Goal: Task Accomplishment & Management: Use online tool/utility

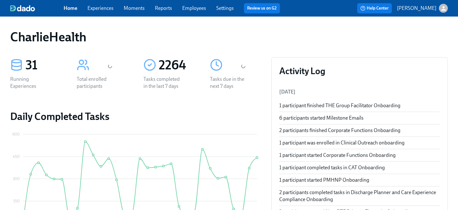
click at [190, 10] on link "Employees" at bounding box center [194, 8] width 24 height 6
click at [191, 9] on link "Employees" at bounding box center [194, 8] width 24 height 6
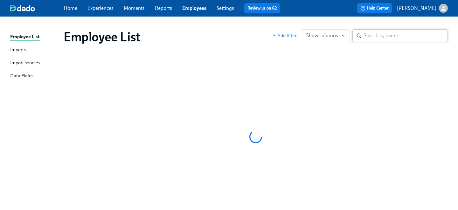
click at [375, 37] on input "search" at bounding box center [406, 35] width 84 height 13
type input "jasmine g"
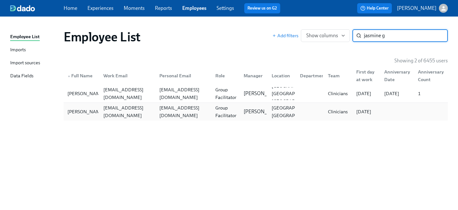
click at [134, 111] on div "jasmine.greenhouse@charliehealth.com" at bounding box center [127, 111] width 53 height 15
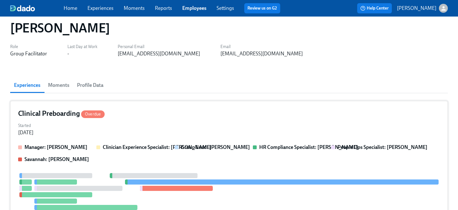
scroll to position [17, 0]
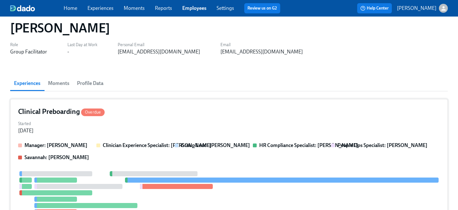
click at [143, 141] on div "Clinical Preboarding Overdue Started Aug 28, 2025 Manager: Itoro Udoeyop Clinic…" at bounding box center [229, 191] width 438 height 184
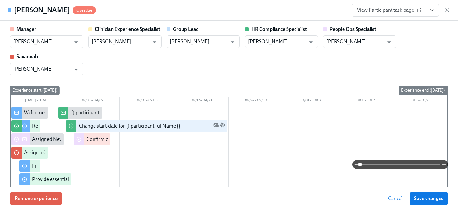
click at [436, 13] on button "View task page" at bounding box center [431, 10] width 13 height 13
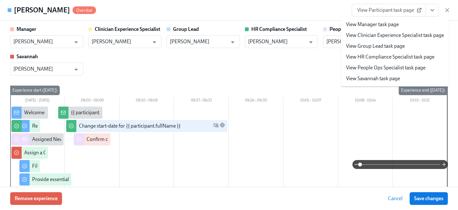
click at [397, 68] on link "View People Ops Specialist task page" at bounding box center [385, 67] width 79 height 7
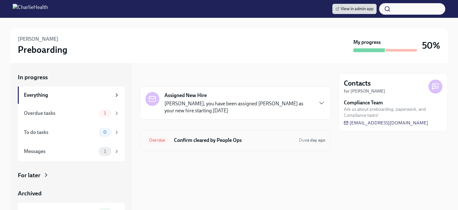
click at [198, 134] on div "Overdue Confirm cleared by People Ops Due a day ago" at bounding box center [235, 140] width 191 height 21
click at [201, 137] on h6 "Confirm cleared by People Ops" at bounding box center [234, 140] width 120 height 7
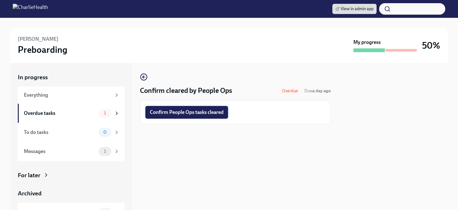
click at [196, 111] on span "Confirm People Ops tasks cleared" at bounding box center [187, 112] width 74 height 6
